Goal: Task Accomplishment & Management: Manage account settings

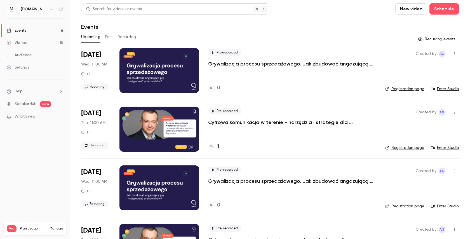
drag, startPoint x: 278, startPoint y: 149, endPoint x: 281, endPoint y: 148, distance: 2.9
click at [278, 149] on div "1" at bounding box center [292, 147] width 168 height 8
click at [331, 24] on div "Events" at bounding box center [270, 26] width 378 height 7
click at [27, 68] on div "Settings" at bounding box center [18, 68] width 22 height 6
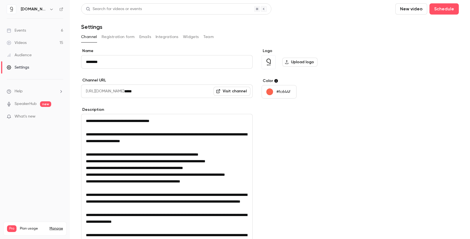
click at [204, 39] on button "Team" at bounding box center [208, 36] width 11 height 9
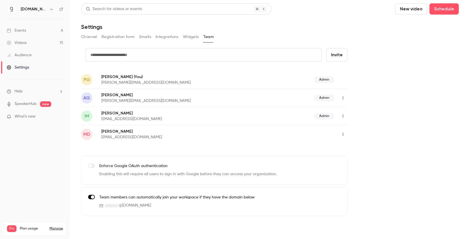
click at [193, 39] on button "Widgets" at bounding box center [191, 36] width 16 height 9
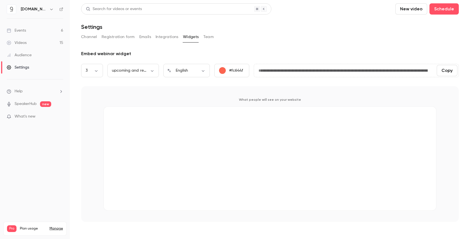
click at [90, 35] on button "Channel" at bounding box center [89, 36] width 16 height 9
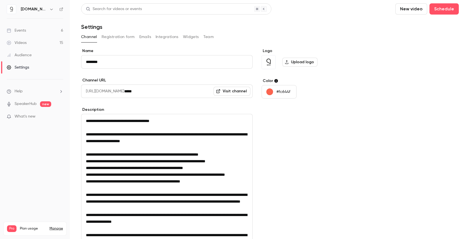
click at [41, 43] on link "Videos 15" at bounding box center [35, 43] width 70 height 12
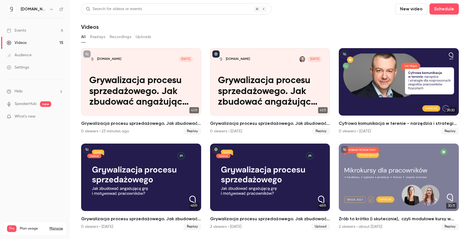
click at [25, 29] on div "Events" at bounding box center [16, 31] width 19 height 6
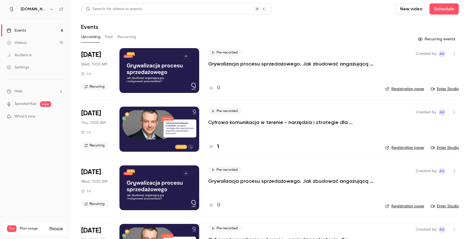
click at [269, 28] on div "Events" at bounding box center [270, 26] width 378 height 7
drag, startPoint x: 53, startPoint y: 159, endPoint x: 54, endPoint y: 156, distance: 3.4
click at [53, 158] on nav "quico.io Events 6 Videos 15 Audience Settings Help SpeakerHub new What's new Pr…" at bounding box center [35, 119] width 70 height 239
click at [25, 184] on nav "quico.io Events 6 Videos 15 Audience Settings Help SpeakerHub new What's new Pr…" at bounding box center [35, 119] width 70 height 239
click at [26, 65] on div "Settings" at bounding box center [18, 68] width 22 height 6
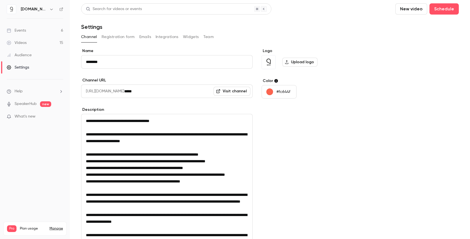
click at [169, 38] on button "Integrations" at bounding box center [167, 36] width 23 height 9
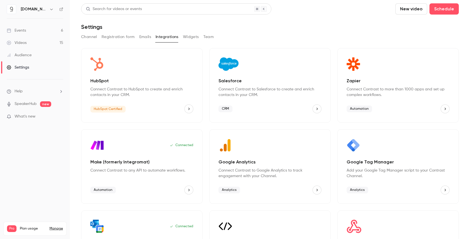
click at [383, 164] on p "Google Tag Manager" at bounding box center [398, 162] width 103 height 7
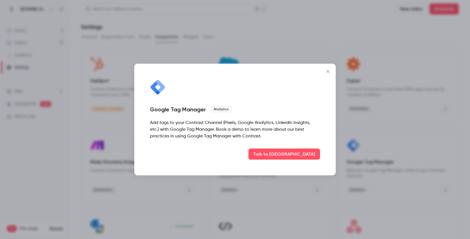
click at [280, 110] on div "Google Tag Manager Analytics" at bounding box center [235, 109] width 170 height 7
click at [309, 156] on button "Talk to [GEOGRAPHIC_DATA]" at bounding box center [284, 154] width 72 height 11
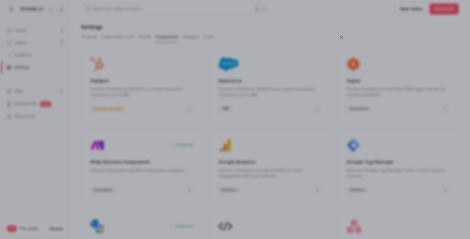
click at [343, 37] on icon "Close" at bounding box center [341, 38] width 7 height 4
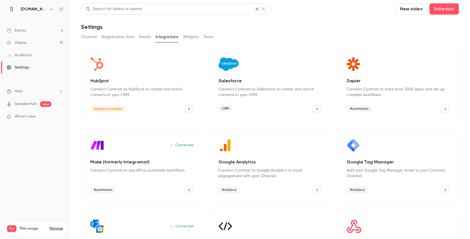
drag, startPoint x: 330, startPoint y: 206, endPoint x: 333, endPoint y: 200, distance: 7.1
click at [330, 206] on div "HubSpot Connect Contrast to HubSpot to create and enrich contacts in your CRM. …" at bounding box center [270, 163] width 378 height 231
click at [460, 178] on main "Search for videos or events New video Schedule Settings Channel Registration fo…" at bounding box center [270, 119] width 400 height 239
click at [276, 193] on div "Analytics" at bounding box center [269, 189] width 103 height 9
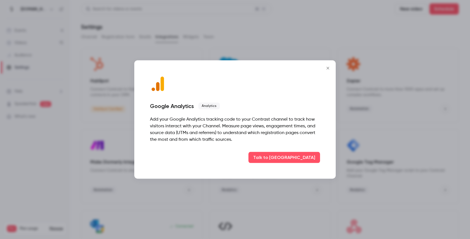
click at [330, 68] on icon "Close" at bounding box center [328, 68] width 7 height 4
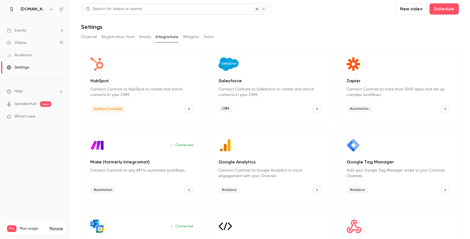
click at [330, 121] on div "HubSpot Connect Contrast to HubSpot to create and enrich contacts in your CRM. …" at bounding box center [270, 163] width 378 height 231
click at [389, 169] on p "Add your Google Tag Manager script to your Contrast Channel." at bounding box center [398, 173] width 103 height 11
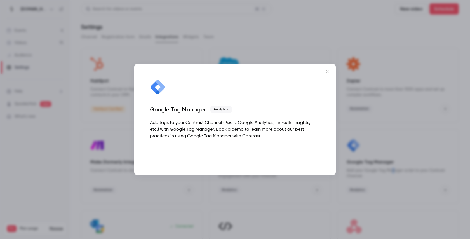
click at [305, 150] on button "Talk to [GEOGRAPHIC_DATA]" at bounding box center [284, 154] width 72 height 11
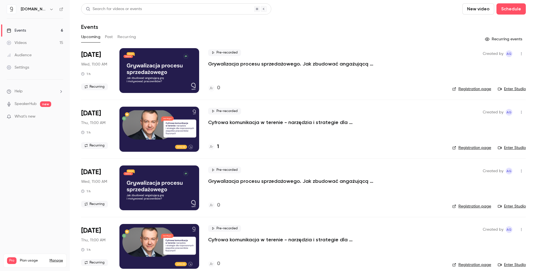
click at [37, 114] on p "What's new" at bounding box center [31, 117] width 48 height 6
click at [392, 19] on div at bounding box center [268, 135] width 537 height 271
click at [32, 69] on link "Settings" at bounding box center [35, 67] width 70 height 12
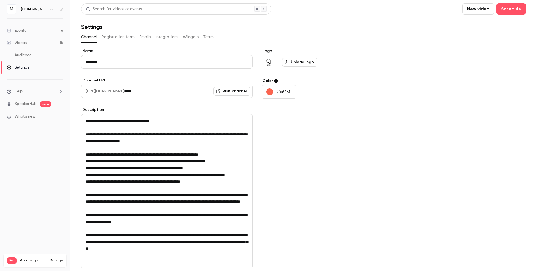
click at [19, 55] on div "Audience" at bounding box center [19, 55] width 25 height 6
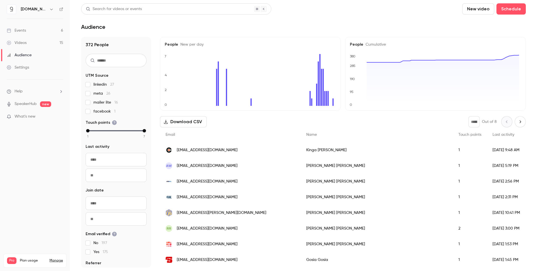
click at [21, 91] on span "Help" at bounding box center [19, 91] width 8 height 6
click at [31, 53] on div at bounding box center [268, 135] width 537 height 271
click at [30, 68] on link "Settings" at bounding box center [35, 67] width 70 height 12
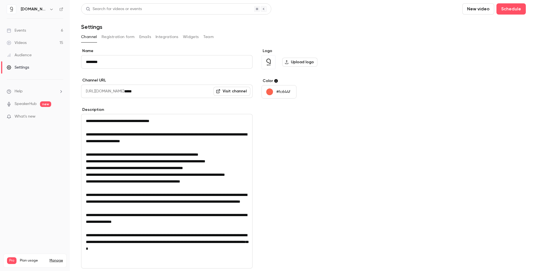
click at [161, 35] on button "Integrations" at bounding box center [167, 36] width 23 height 9
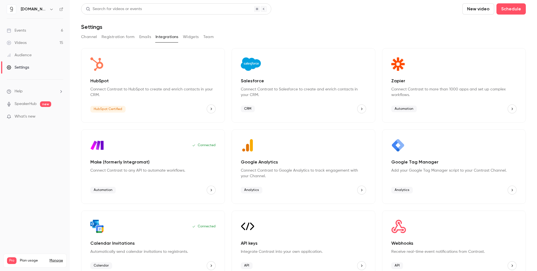
click at [407, 177] on div "Google Tag Manager Add your Google Tag Manager script to your Contrast Channel.…" at bounding box center [454, 166] width 144 height 74
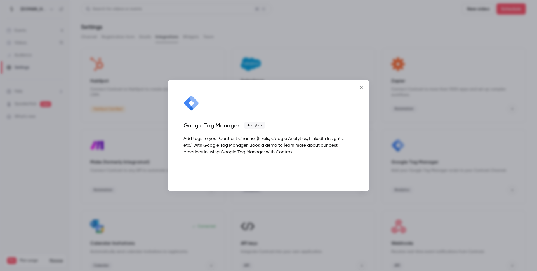
click at [339, 168] on button "Talk to [GEOGRAPHIC_DATA]" at bounding box center [318, 169] width 72 height 11
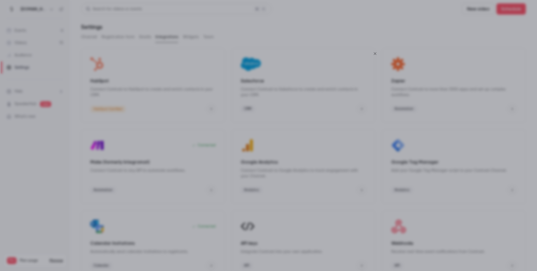
click at [376, 53] on icon "Close" at bounding box center [375, 53] width 7 height 4
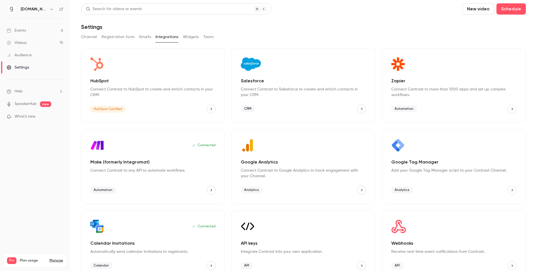
scroll to position [12, 0]
